Goal: Use online tool/utility: Utilize a website feature to perform a specific function

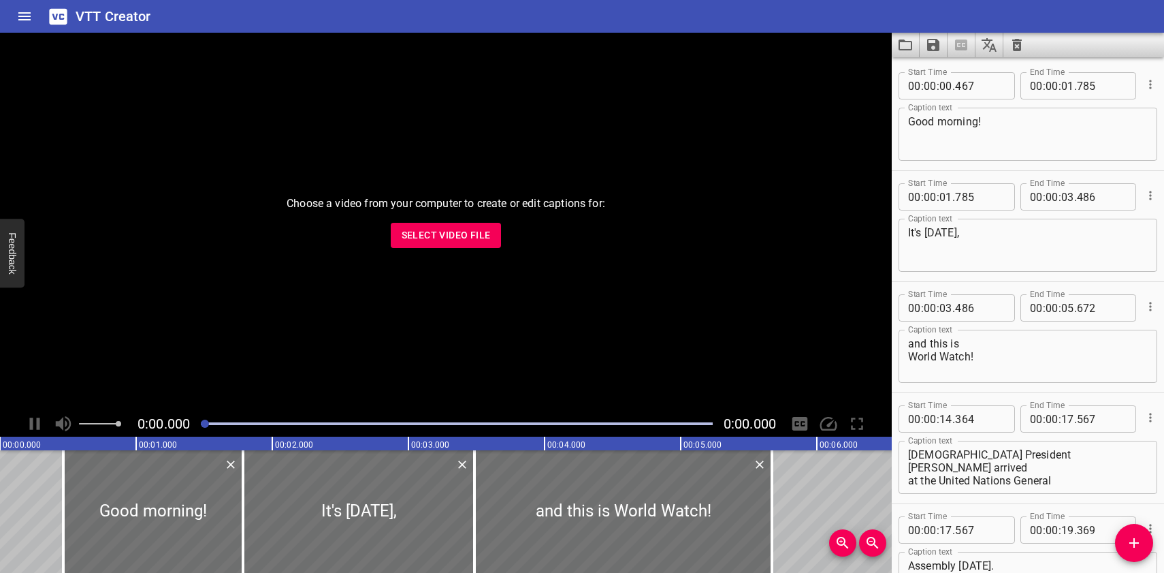
scroll to position [18201, 0]
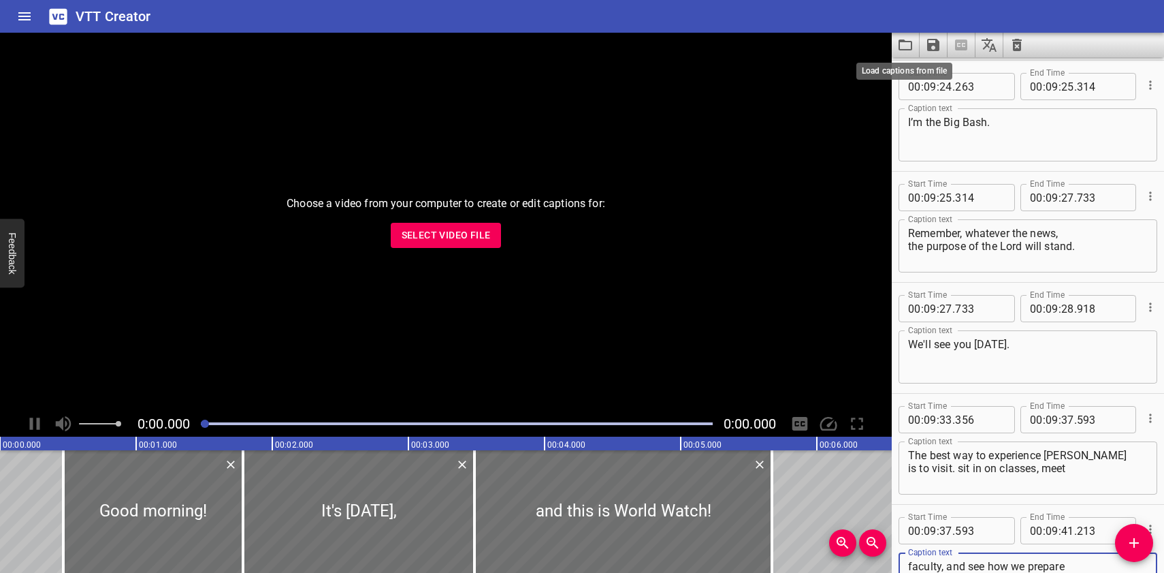
click at [907, 43] on icon "Load captions from file" at bounding box center [905, 45] width 16 height 16
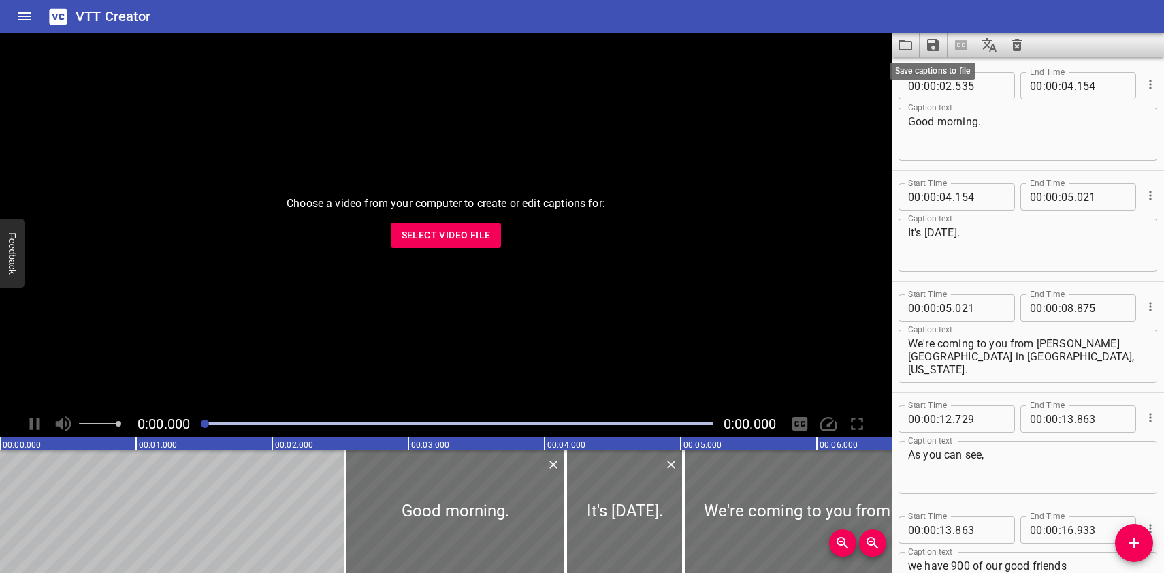
scroll to position [19976, 0]
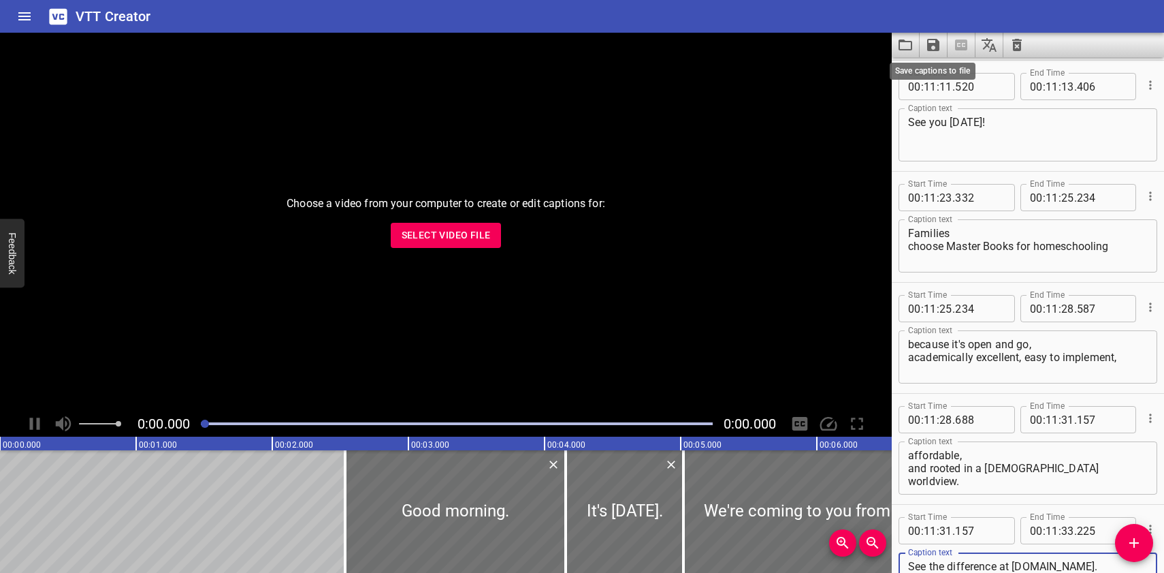
type textarea "See the difference at [DOMAIN_NAME]."
click at [934, 42] on icon "Save captions to file" at bounding box center [933, 45] width 16 height 16
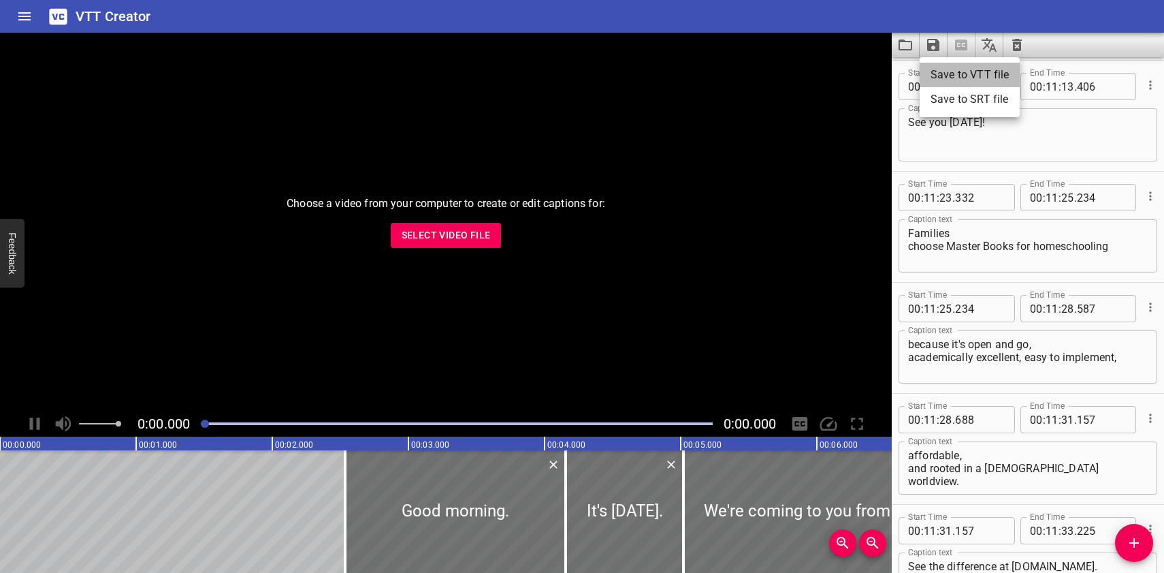
click at [939, 69] on li "Save to VTT file" at bounding box center [970, 75] width 100 height 25
click at [905, 43] on icon "Load captions from file" at bounding box center [905, 45] width 16 height 16
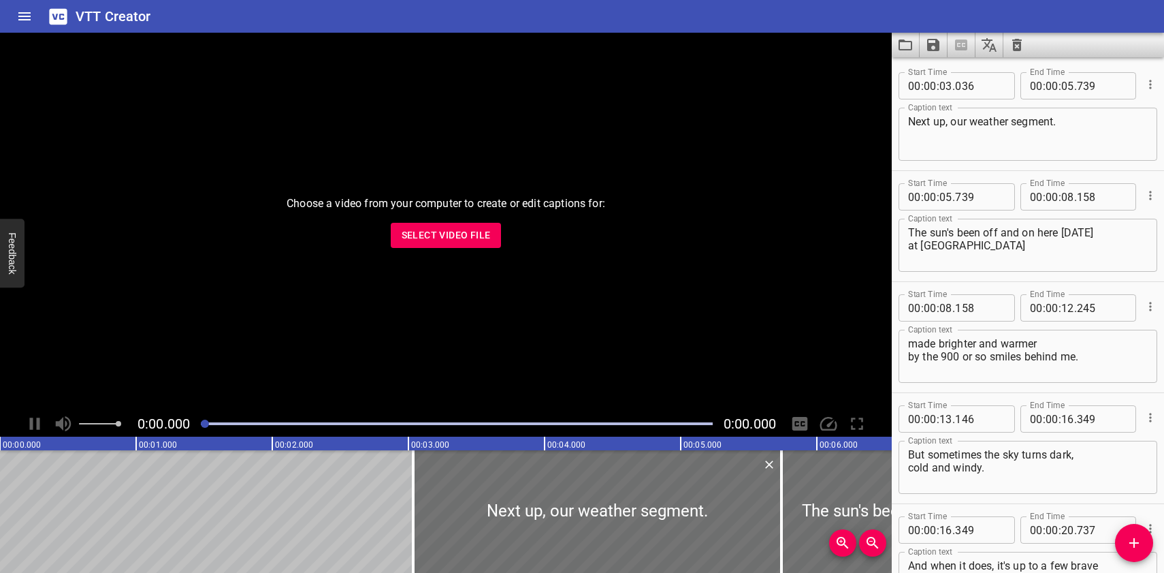
scroll to position [4772, 0]
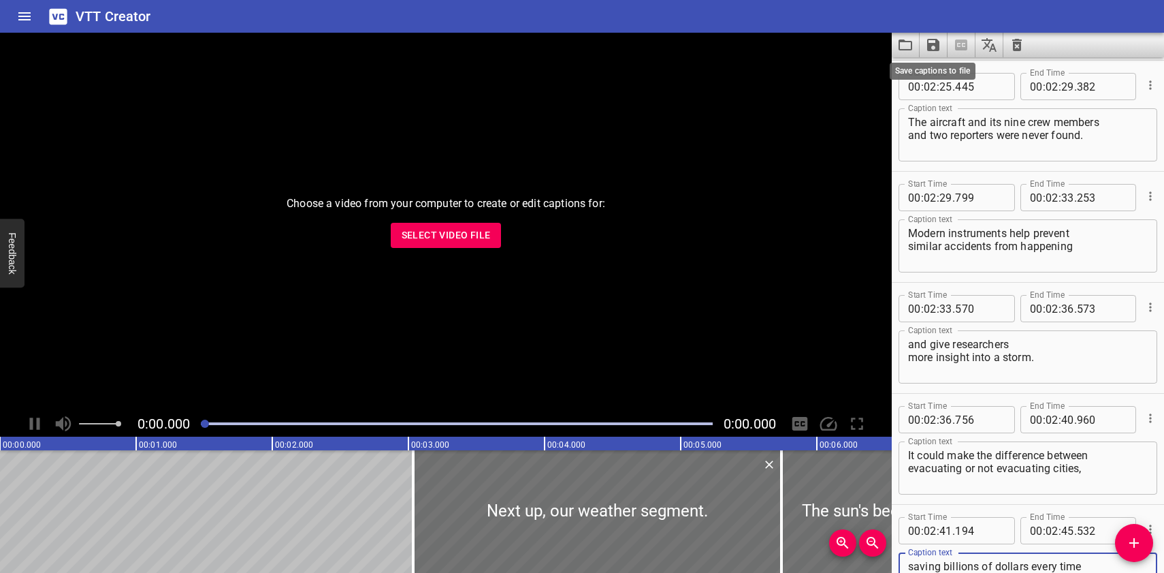
type textarea "saving billions of dollars every time it flies into the heart of a hurricane."
click at [932, 45] on icon "Save captions to file" at bounding box center [933, 45] width 12 height 12
click at [933, 71] on li "Save to VTT file" at bounding box center [970, 75] width 100 height 25
click at [905, 42] on icon "Load captions from file" at bounding box center [906, 44] width 14 height 11
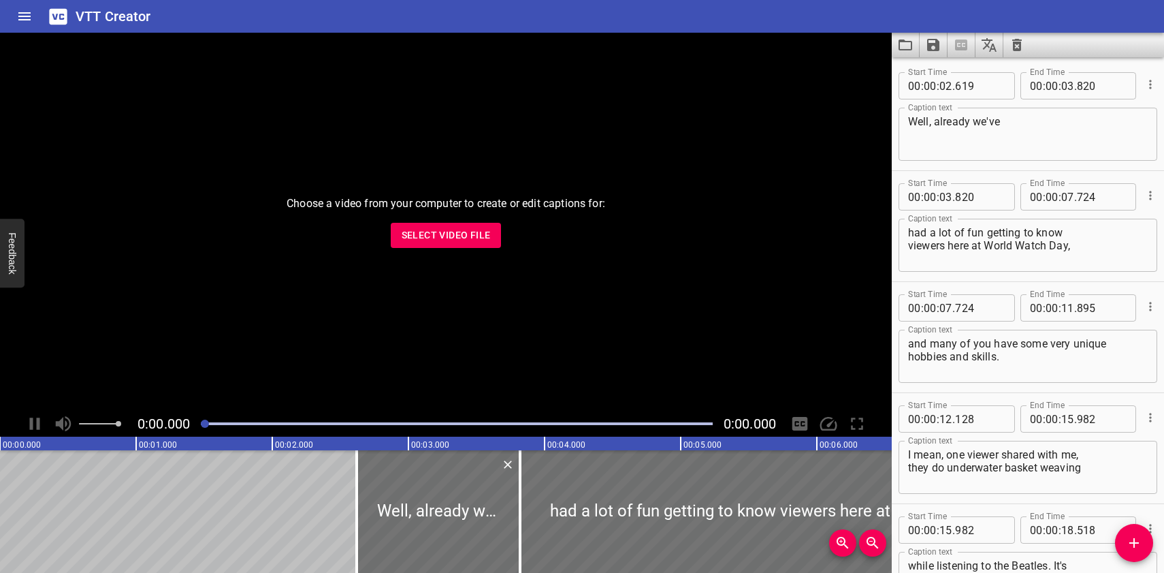
scroll to position [4328, 0]
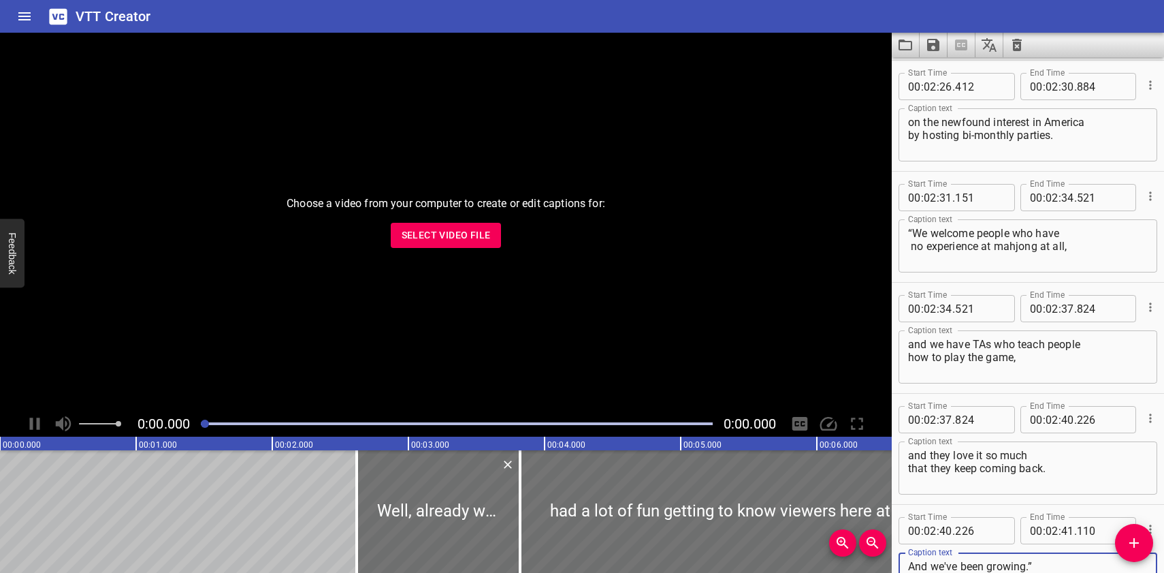
type textarea "And we've been growing.”"
click at [932, 43] on icon "Save captions to file" at bounding box center [933, 45] width 16 height 16
click at [938, 74] on li "Save to VTT file" at bounding box center [970, 75] width 100 height 25
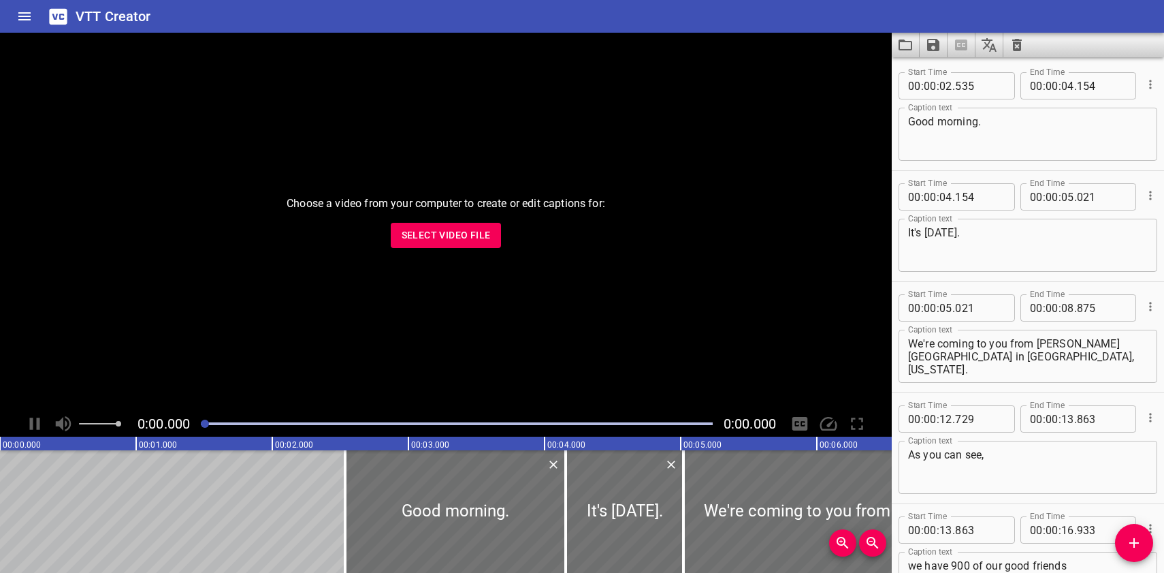
scroll to position [19976, 0]
